Goal: Transaction & Acquisition: Book appointment/travel/reservation

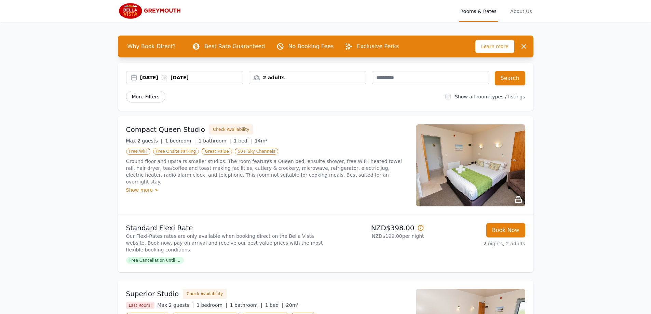
click at [133, 95] on span "More Filters" at bounding box center [145, 97] width 39 height 12
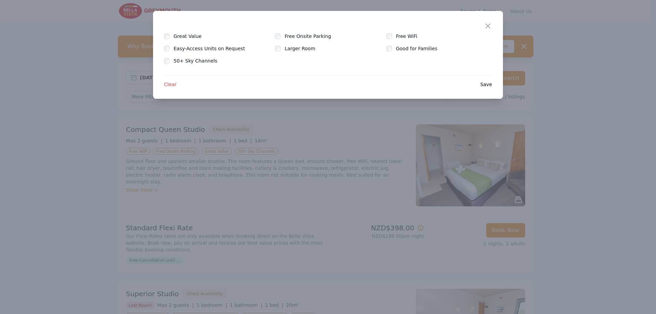
click at [494, 24] on div "Close" at bounding box center [493, 22] width 19 height 22
click at [485, 31] on div "Close" at bounding box center [493, 22] width 19 height 22
click at [491, 26] on icon "button" at bounding box center [488, 26] width 8 height 8
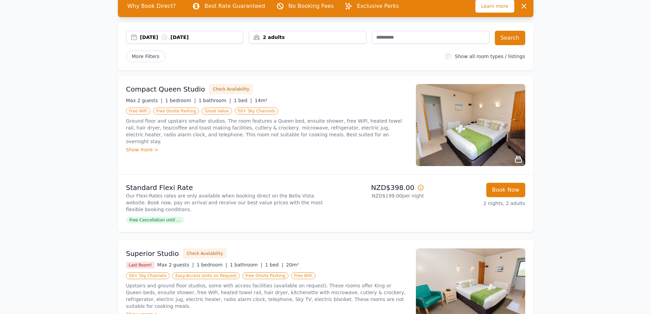
scroll to position [57, 0]
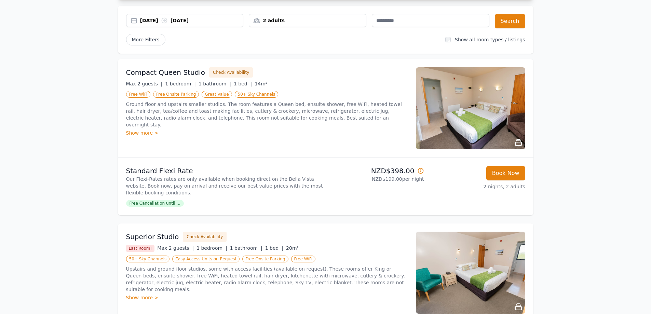
click at [419, 170] on icon at bounding box center [420, 171] width 7 height 7
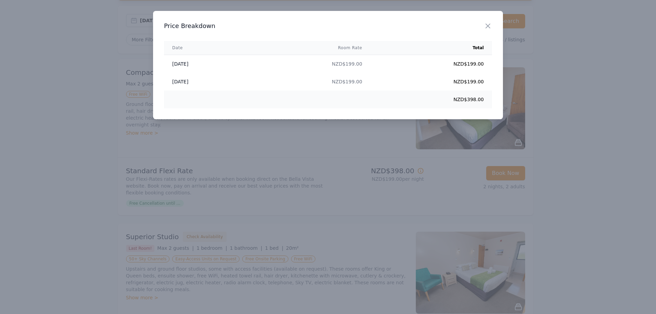
click at [419, 170] on div at bounding box center [328, 157] width 656 height 314
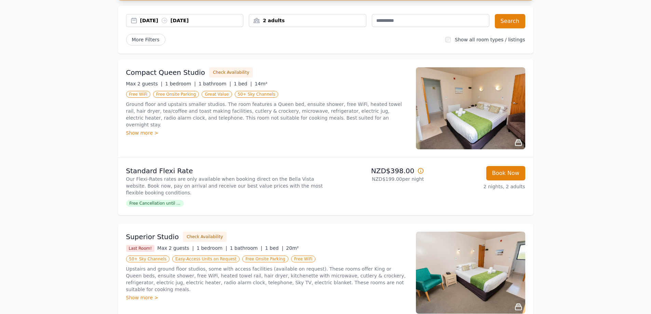
click at [439, 180] on div "Book Now 2 nights, 2 adults" at bounding box center [478, 186] width 96 height 41
click at [500, 172] on button "Book Now" at bounding box center [505, 173] width 39 height 14
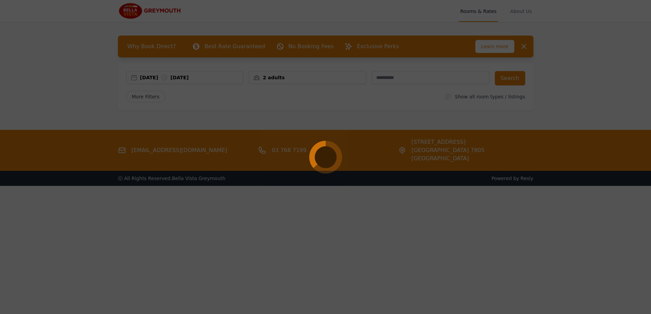
select select "**"
